Goal: Use online tool/utility

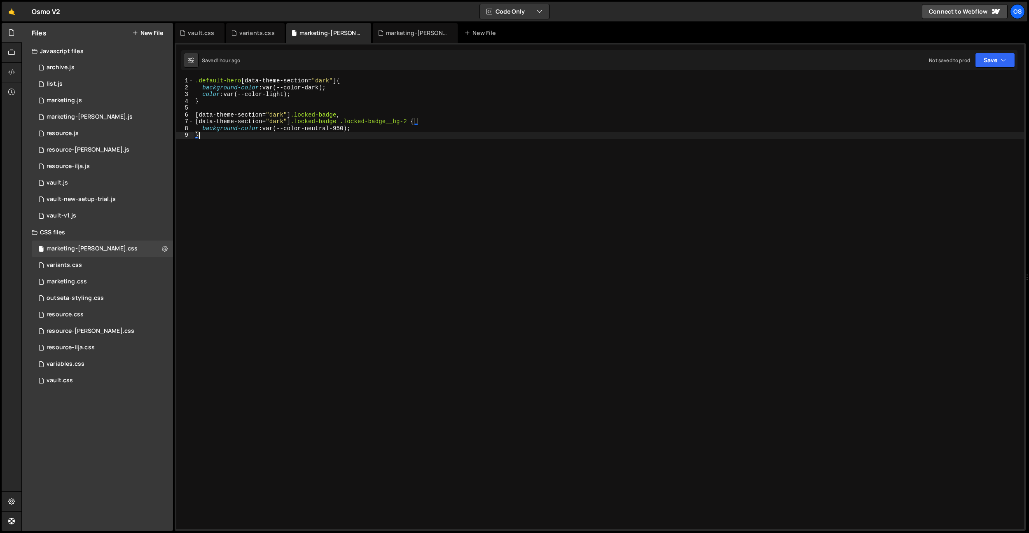
click at [208, 34] on div "vault.css" at bounding box center [201, 33] width 26 height 8
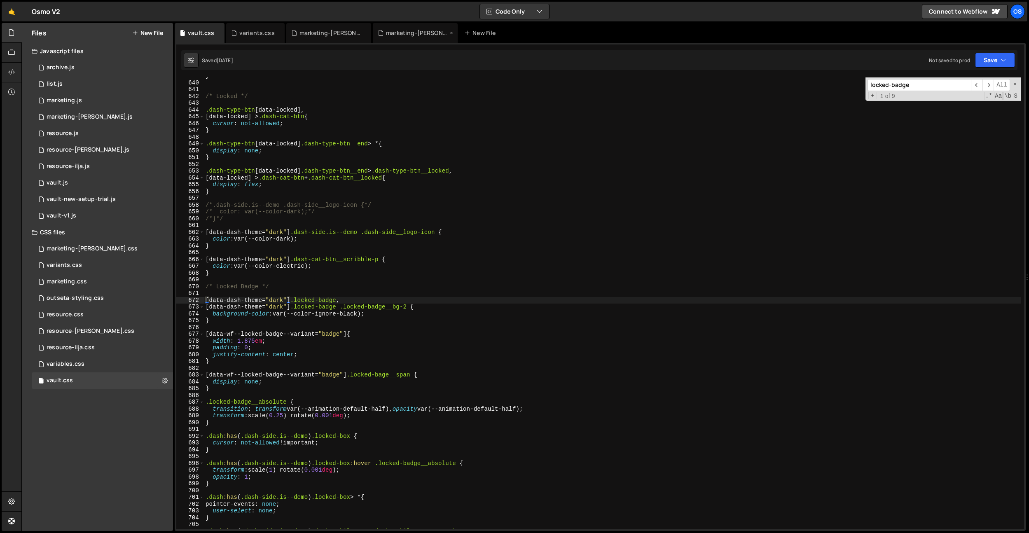
click at [404, 35] on div "marketing-[PERSON_NAME].js" at bounding box center [417, 33] width 62 height 8
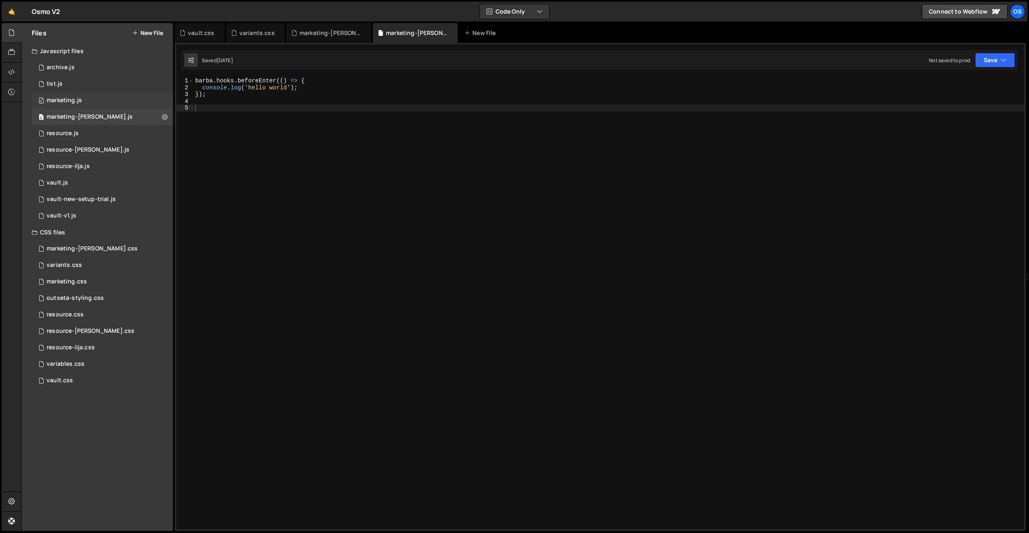
click at [92, 100] on div "0 marketing.js 0" at bounding box center [102, 100] width 141 height 16
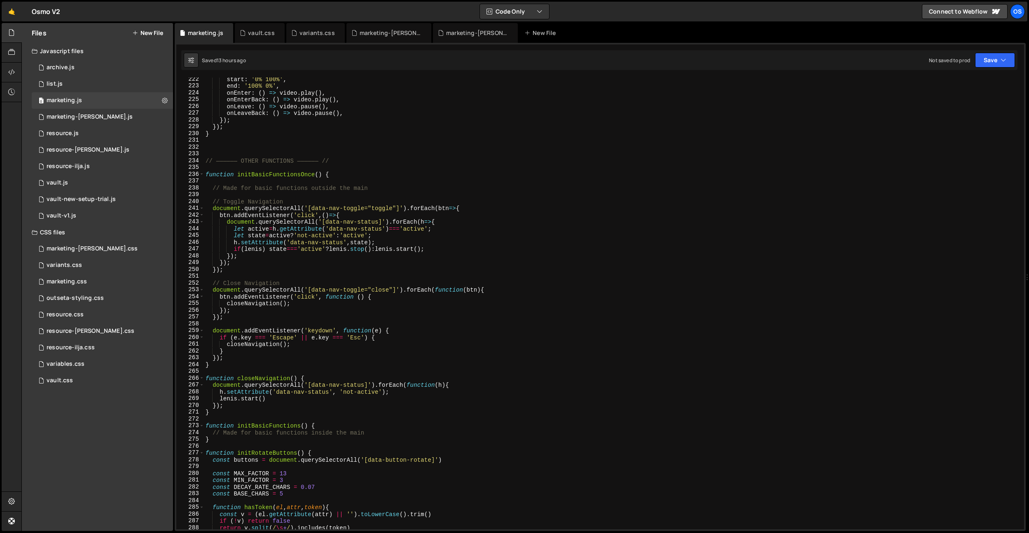
scroll to position [1129, 0]
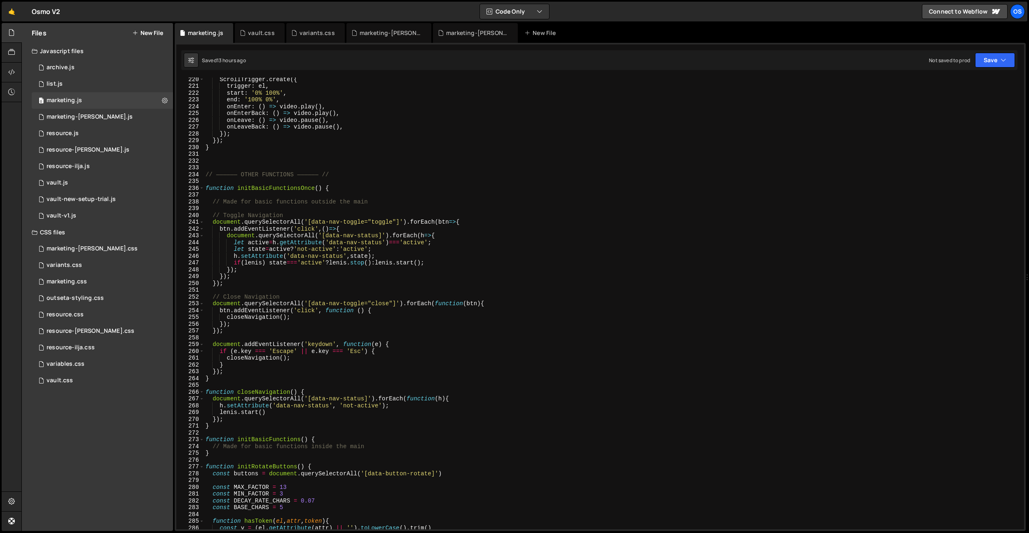
click at [272, 411] on div "ScrollTrigger . create ({ trigger : el , start : '0% 100%' , end : '100% 0%' , …" at bounding box center [612, 308] width 817 height 465
click at [293, 368] on div "ScrollTrigger . create ({ trigger : el , start : '0% 100%' , end : '100% 0%' , …" at bounding box center [612, 308] width 817 height 465
click at [252, 394] on div "ScrollTrigger . create ({ trigger : el , start : '0% 100%' , end : '100% 0%' , …" at bounding box center [612, 308] width 817 height 465
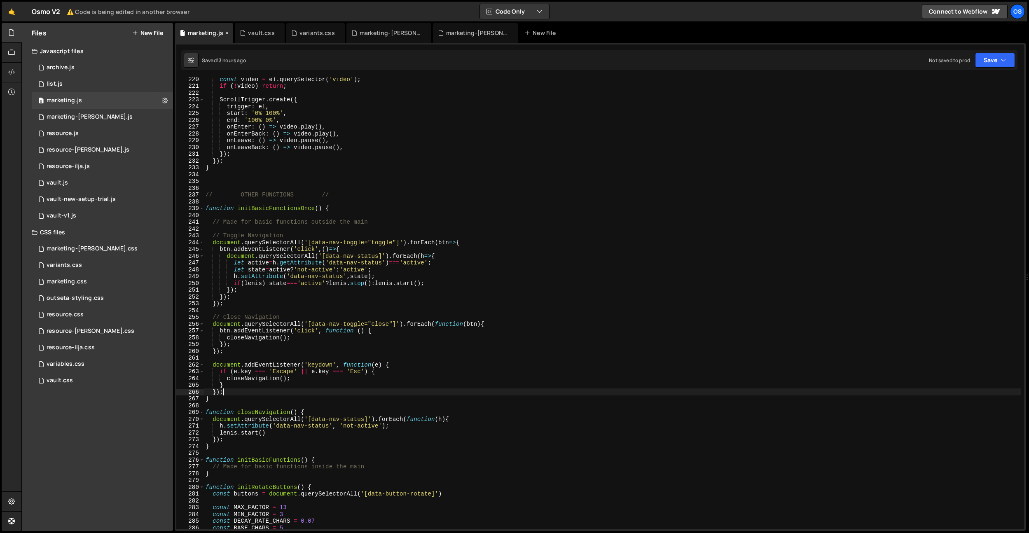
type textarea "});"
click at [228, 35] on icon at bounding box center [227, 33] width 6 height 8
